Goal: Information Seeking & Learning: Learn about a topic

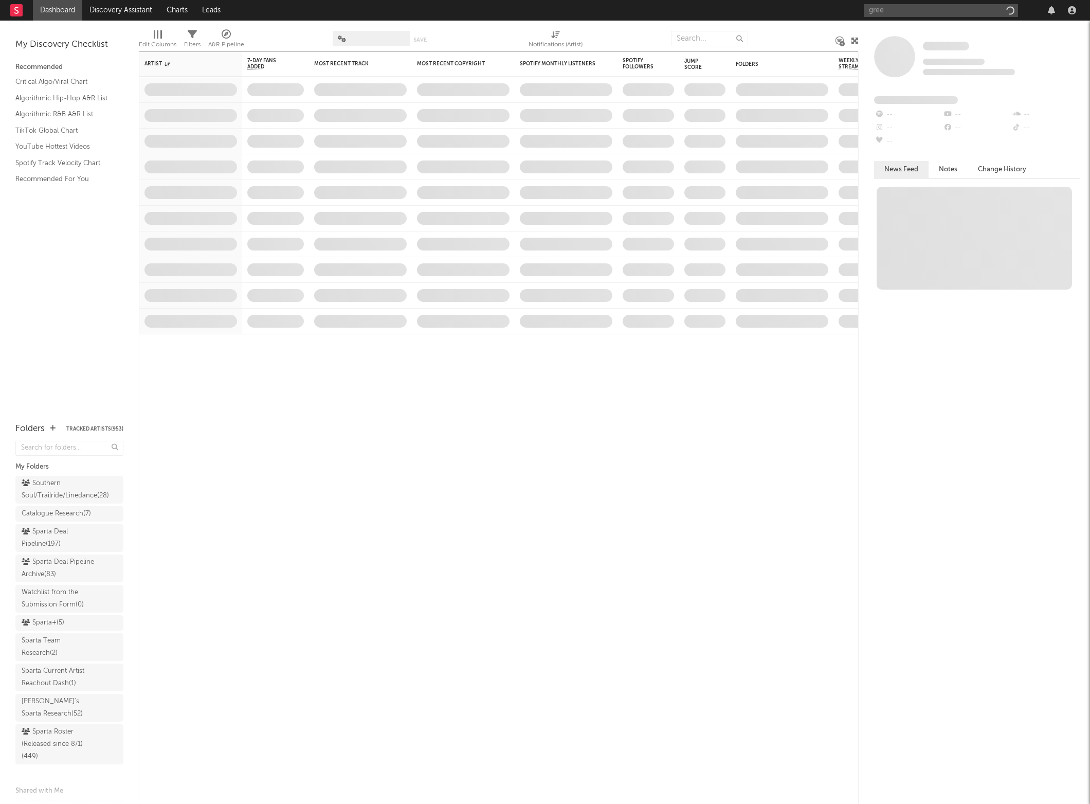
type input "greek"
click at [894, 11] on input "greek" at bounding box center [941, 10] width 154 height 13
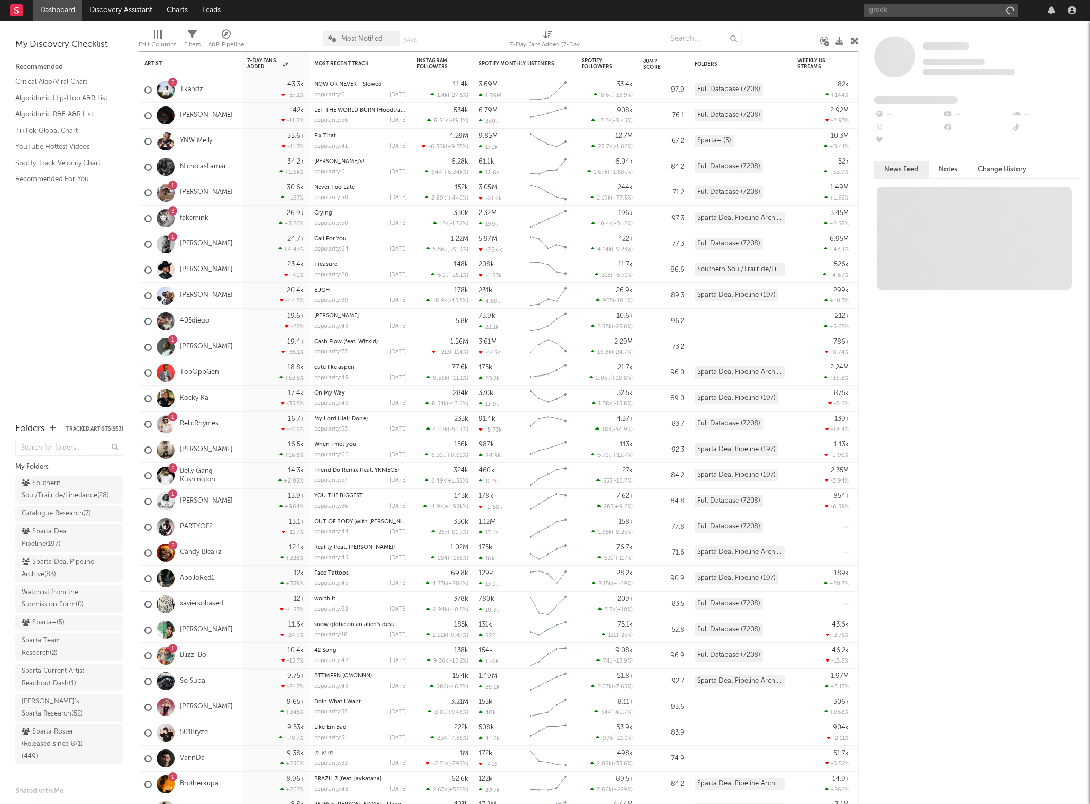
click at [906, 13] on input "greek" at bounding box center [941, 10] width 154 height 13
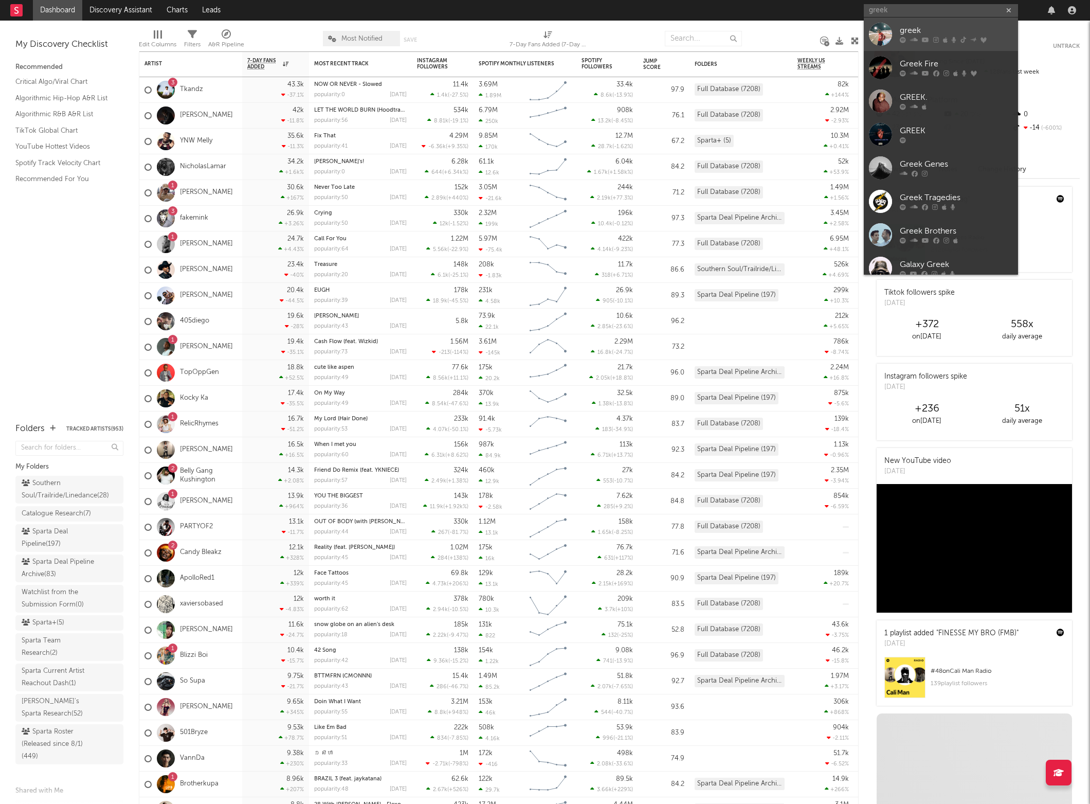
click at [902, 37] on icon at bounding box center [903, 40] width 6 height 6
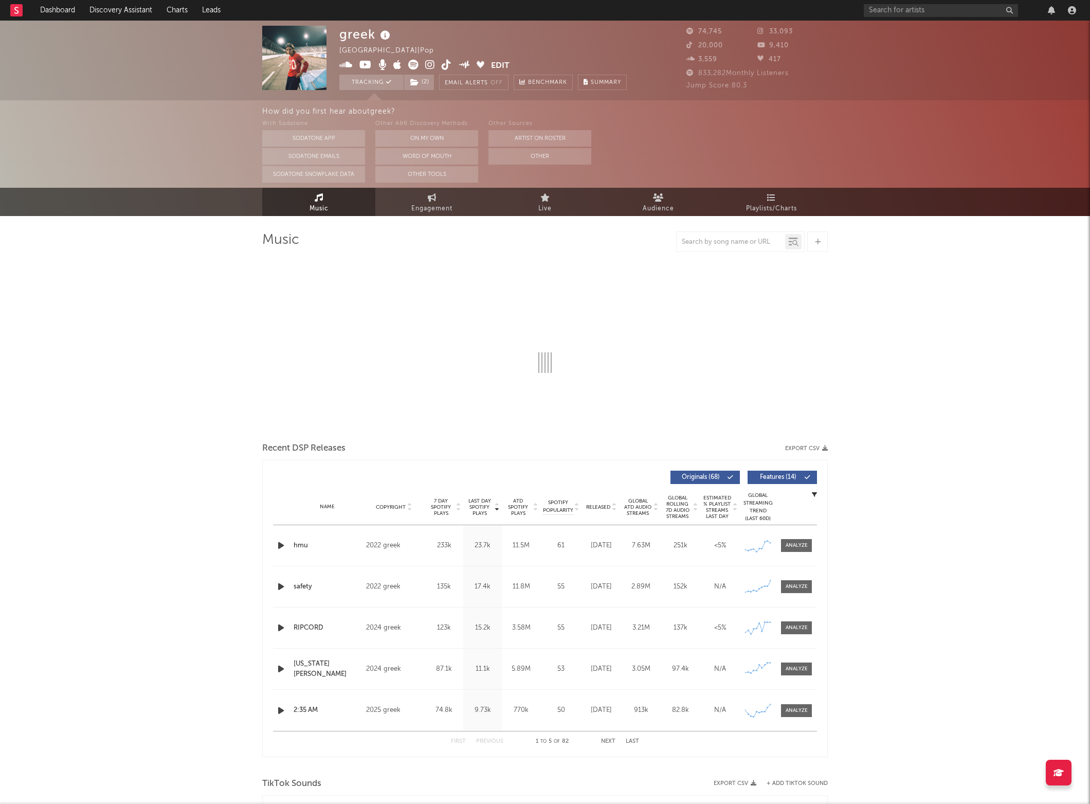
select select "6m"
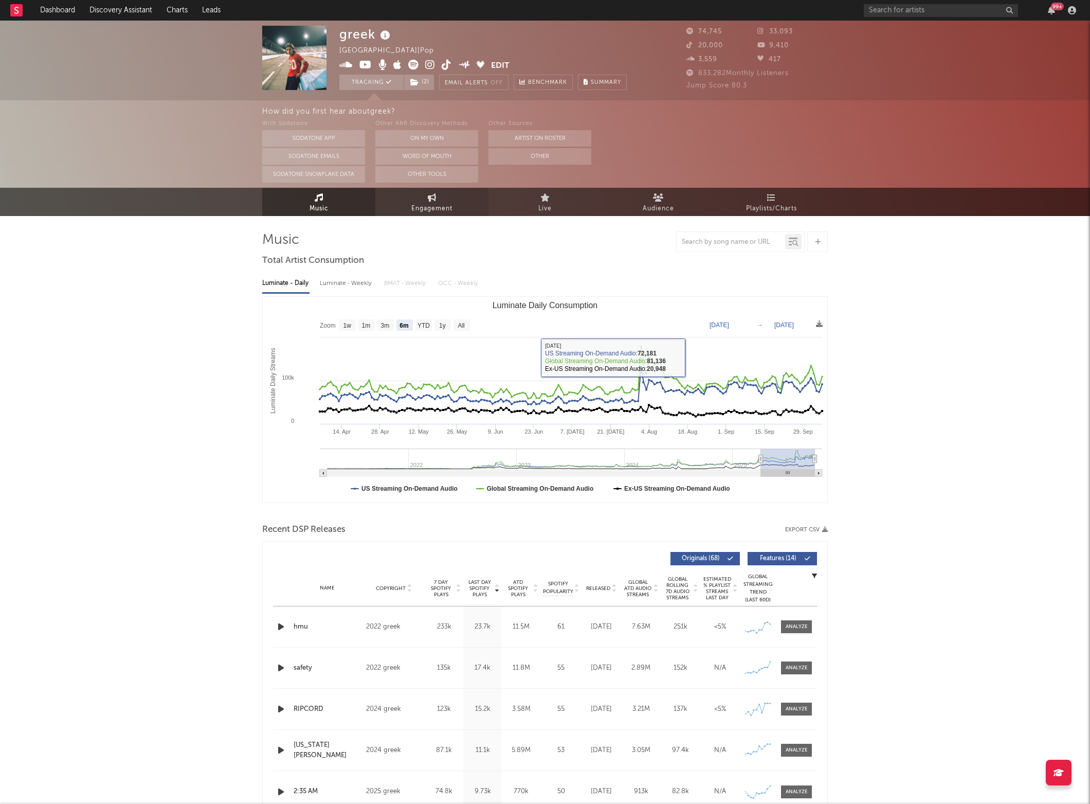
click at [439, 213] on span "Engagement" at bounding box center [431, 209] width 41 height 12
select select "1w"
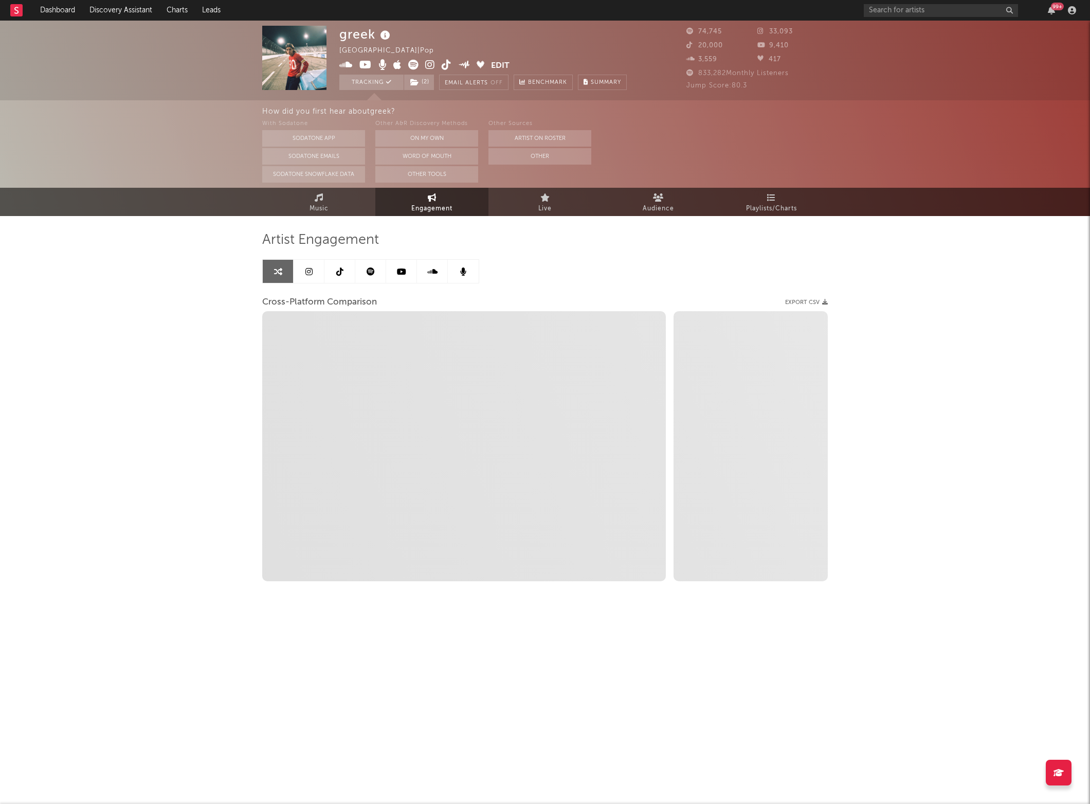
select select "1m"
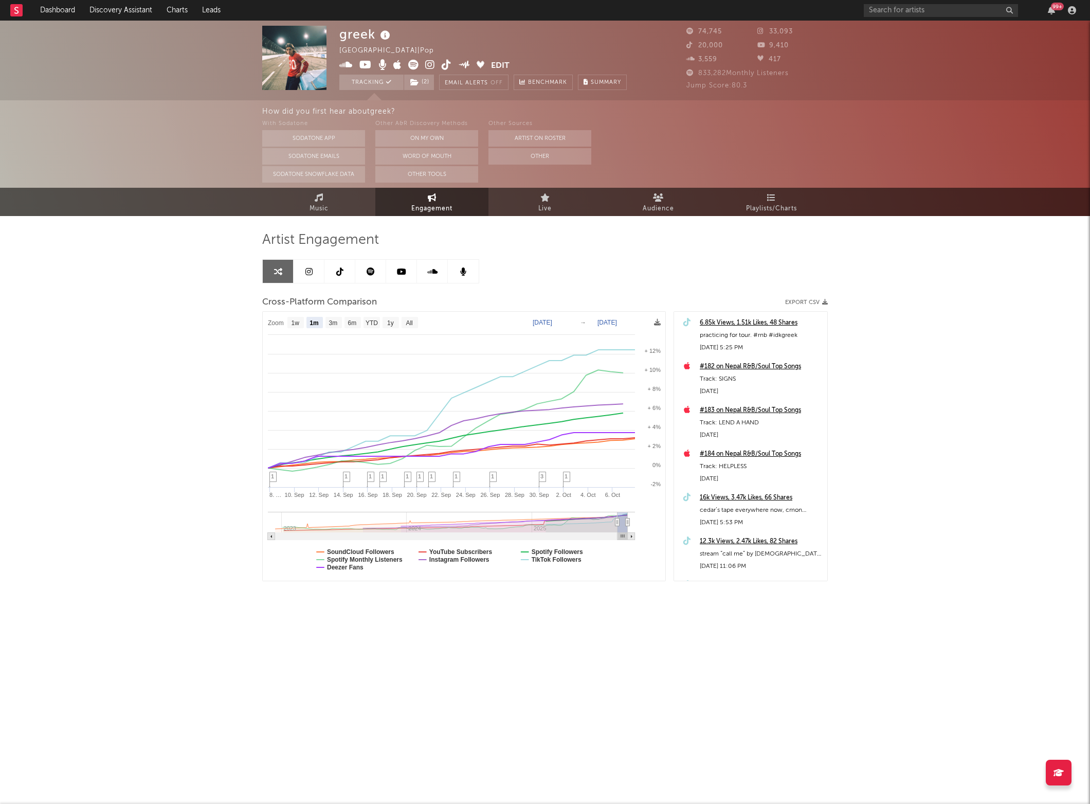
click at [729, 366] on div "#182 on Nepal R&B/Soul Top Songs" at bounding box center [761, 366] width 122 height 12
click at [407, 323] on text "All" at bounding box center [409, 322] width 7 height 7
select select "All"
type input "[DATE]"
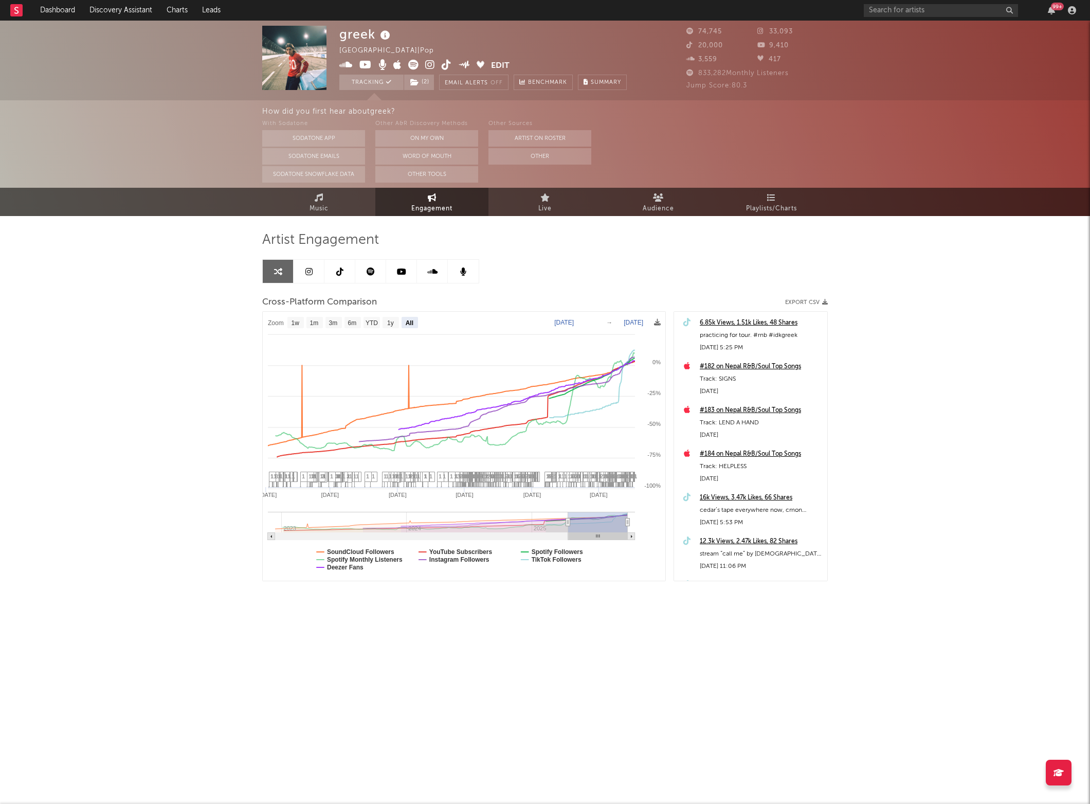
select select "All"
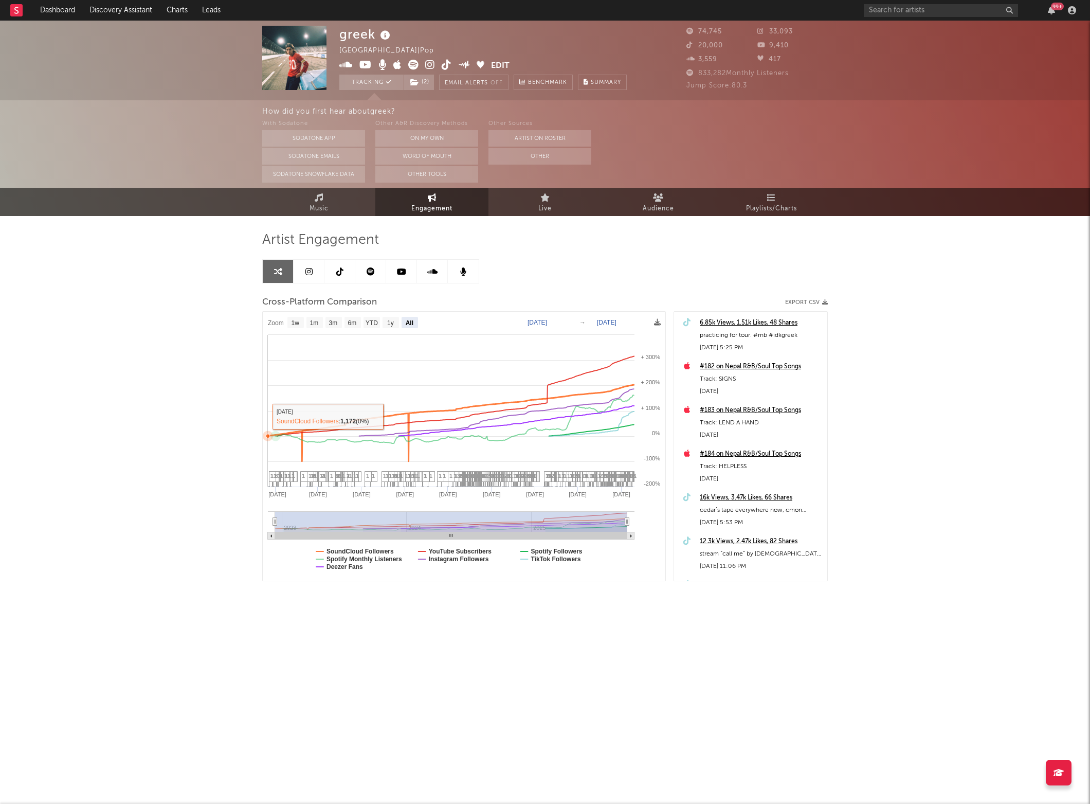
click at [263, 386] on icon "Created with Highcharts 10.3.3 Jan '[DATE] Sep '[DATE] May '[DATE] Jan '[DATE] …" at bounding box center [464, 446] width 403 height 269
click at [900, 11] on input "text" at bounding box center [941, 10] width 154 height 13
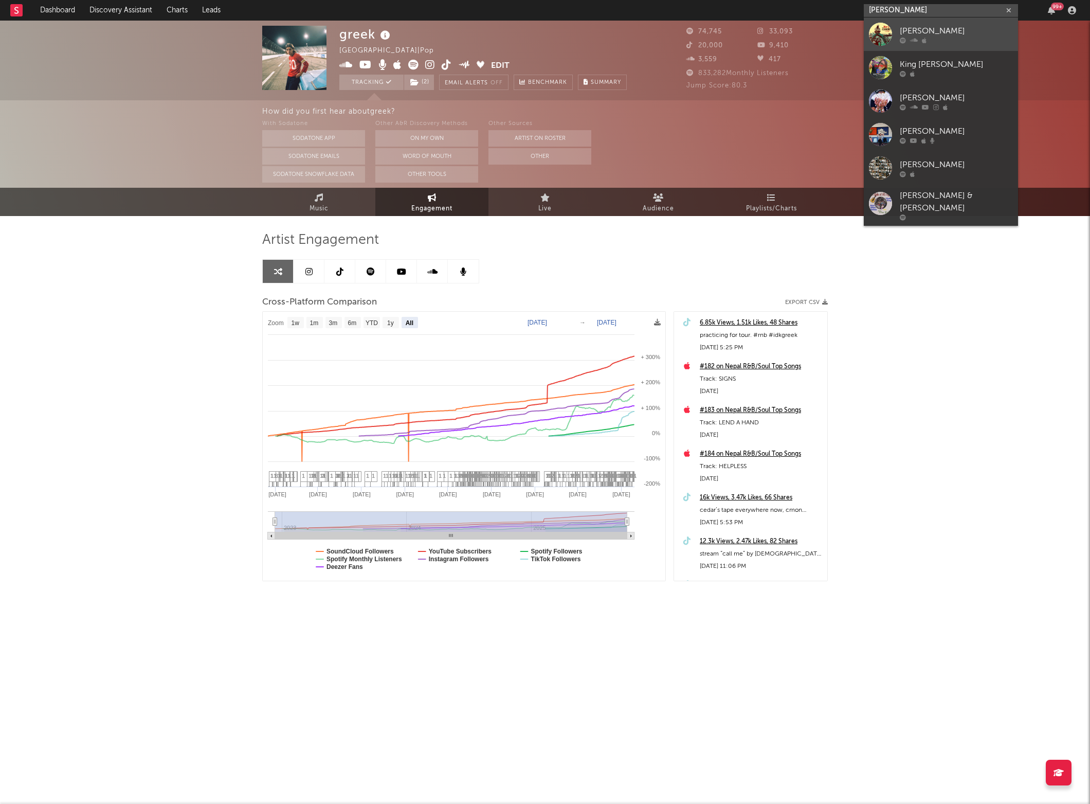
type input "[PERSON_NAME]"
click at [897, 34] on link "[PERSON_NAME]" at bounding box center [941, 33] width 154 height 33
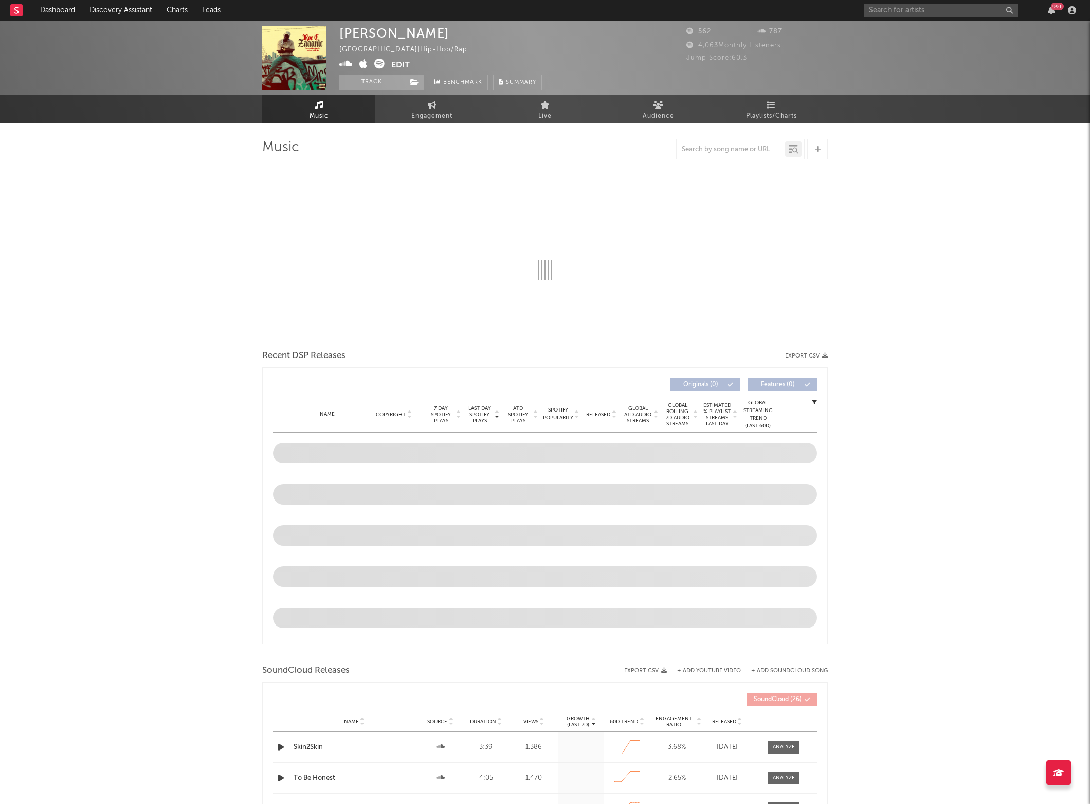
select select "1w"
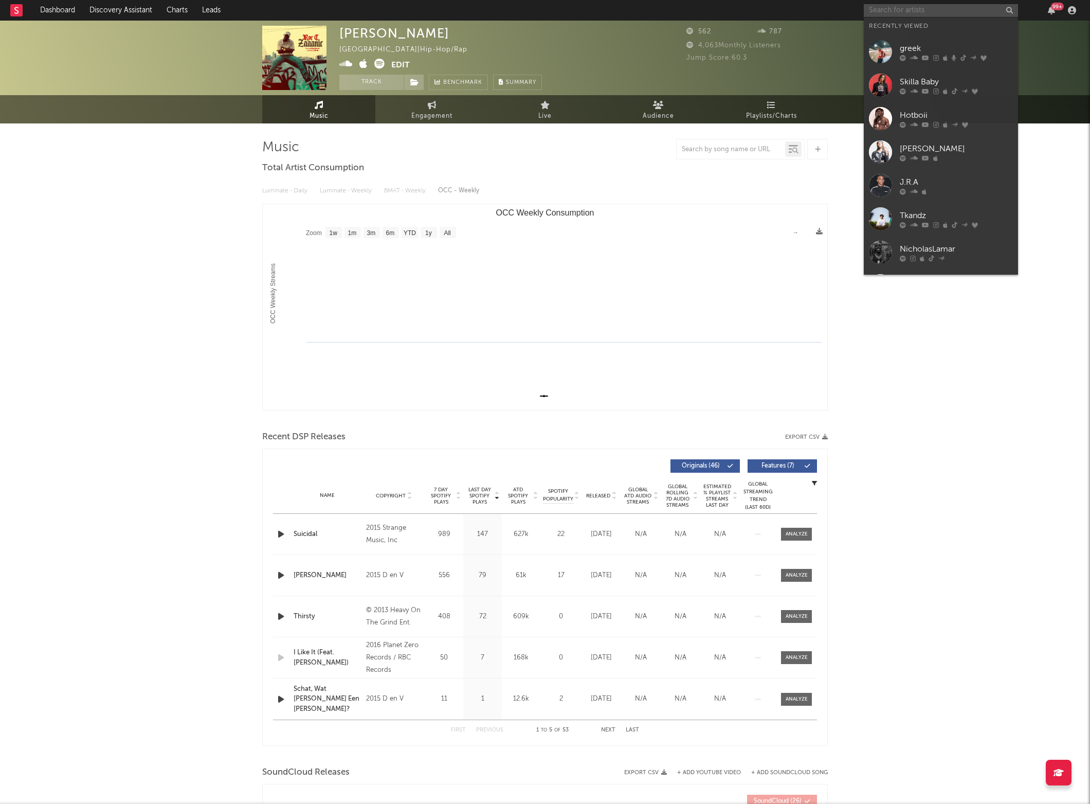
click at [899, 5] on input "text" at bounding box center [941, 10] width 154 height 13
paste input "[URL][DOMAIN_NAME]"
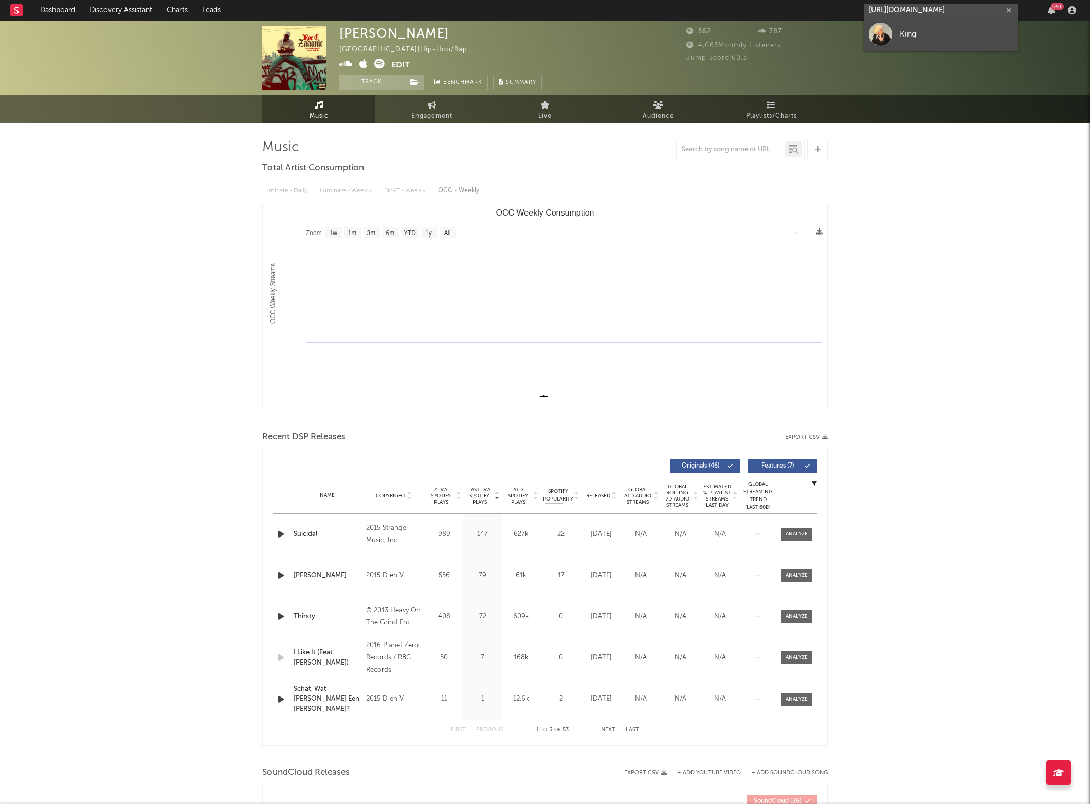
type input "[URL][DOMAIN_NAME]"
click at [908, 34] on div "King" at bounding box center [956, 34] width 113 height 12
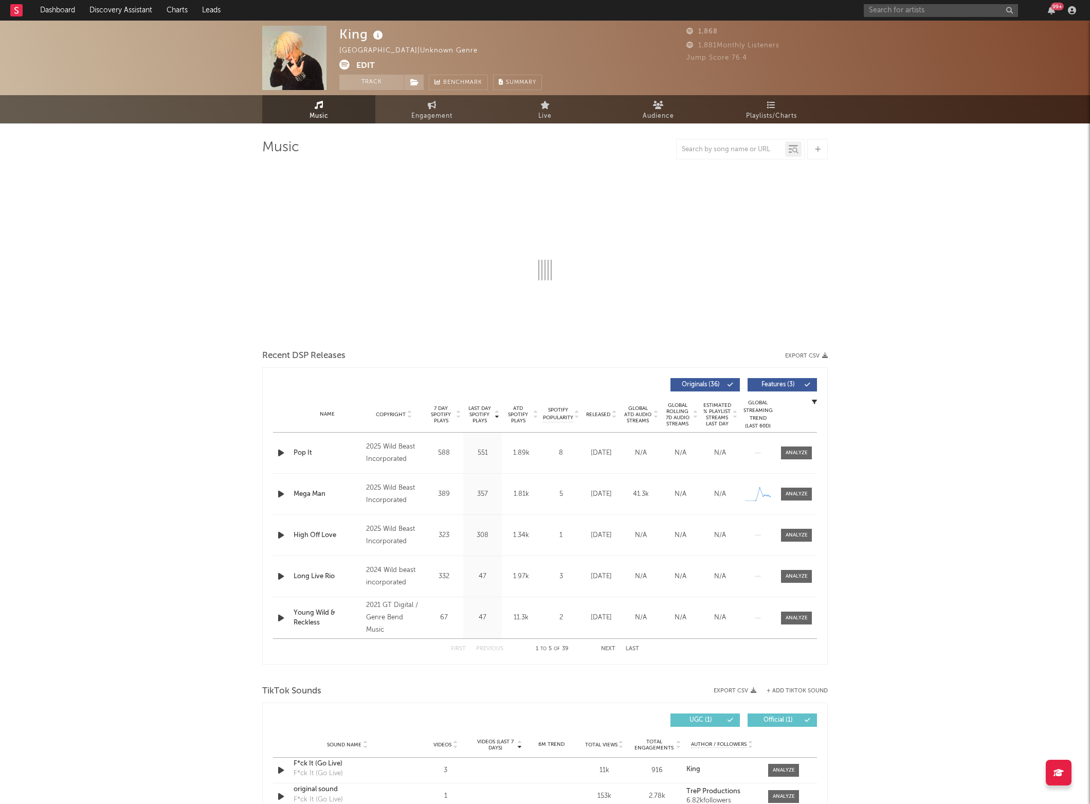
select select "6m"
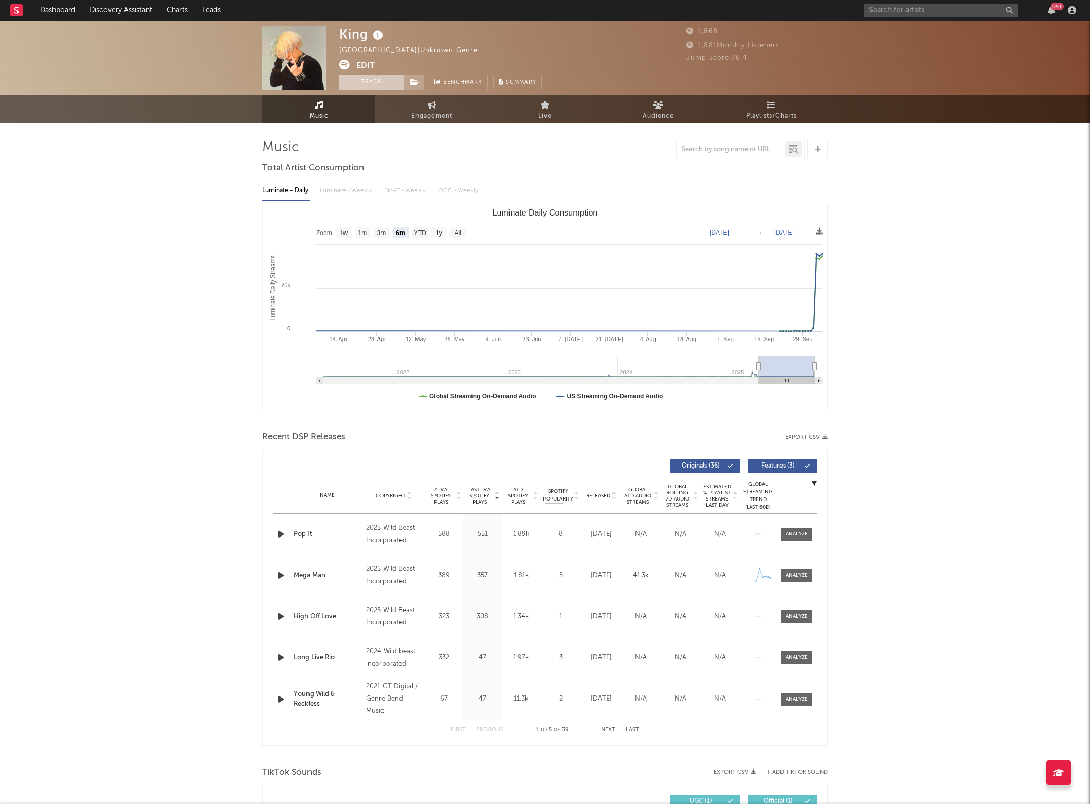
click at [358, 82] on button "Track" at bounding box center [371, 82] width 64 height 15
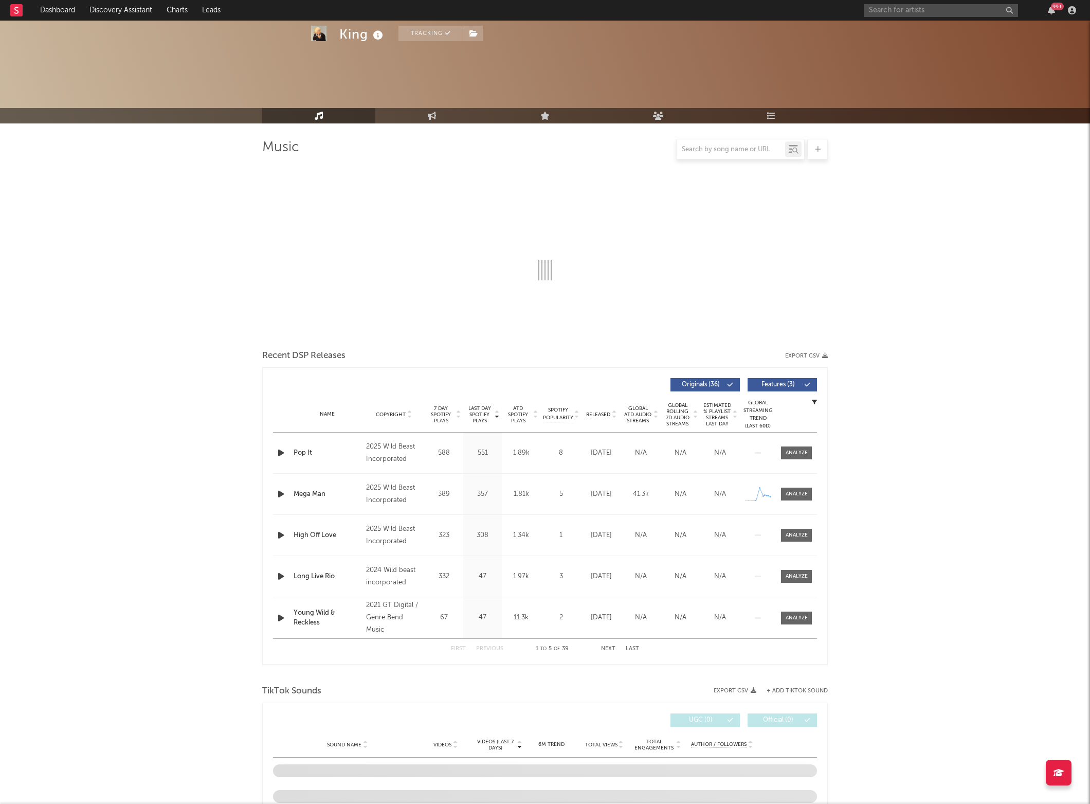
select select "6m"
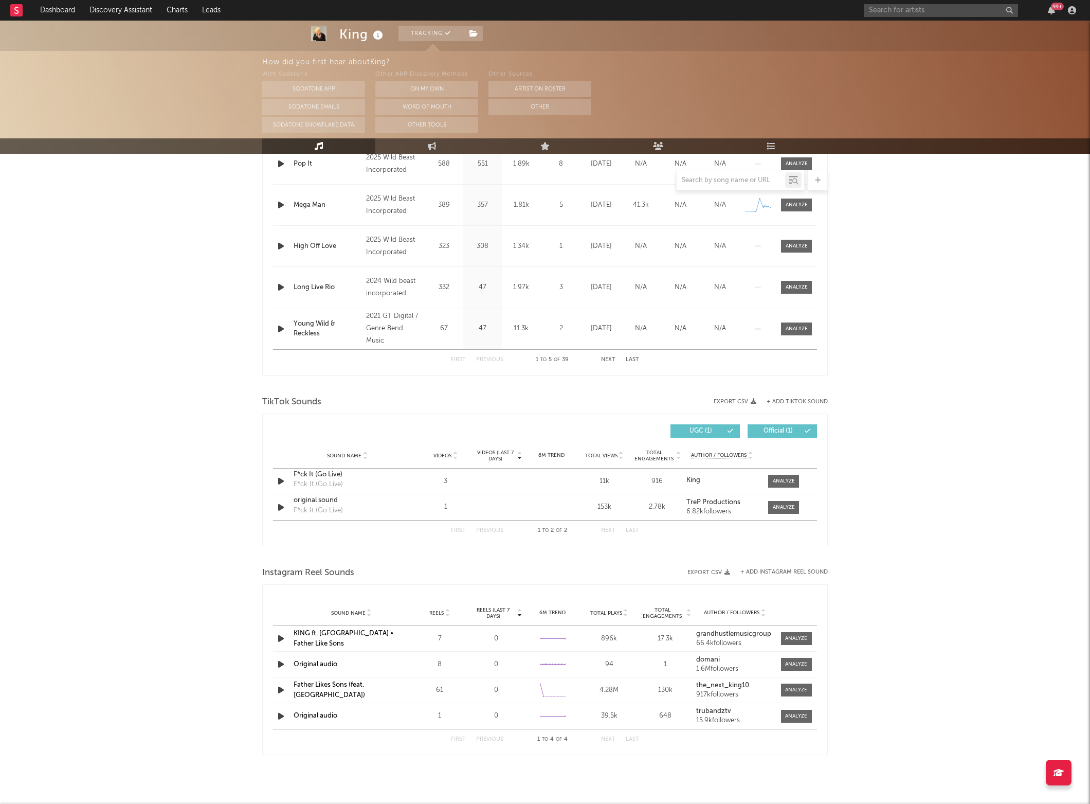
scroll to position [461, 0]
